Goal: Task Accomplishment & Management: Use online tool/utility

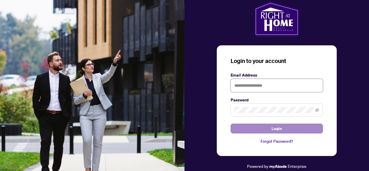
type input "**********"
click at [278, 127] on span "Login" at bounding box center [276, 128] width 10 height 9
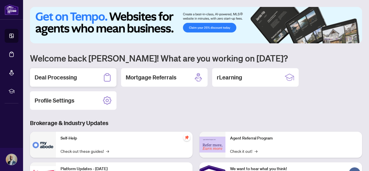
click at [82, 80] on div "Deal Processing" at bounding box center [73, 77] width 86 height 18
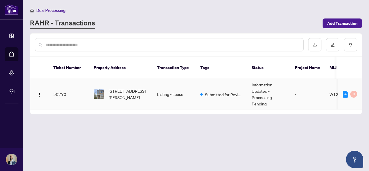
click at [308, 90] on td "-" at bounding box center [307, 94] width 35 height 30
